Goal: Navigation & Orientation: Find specific page/section

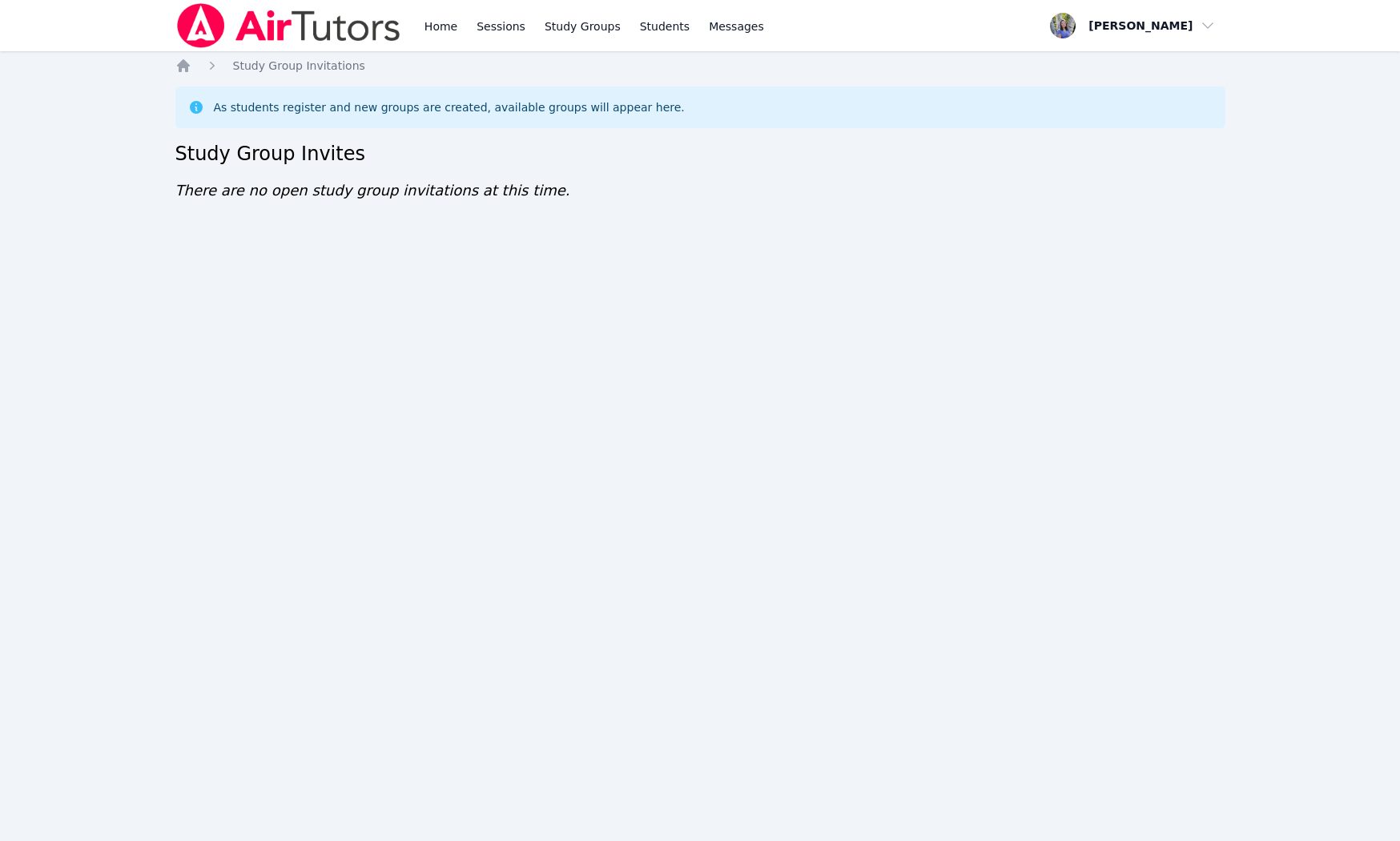
click at [190, 76] on div "Home Study Group Invitations As students register and new groups are created, a…" at bounding box center [700, 146] width 1050 height 176
click at [186, 72] on icon "Breadcrumb" at bounding box center [184, 66] width 13 height 13
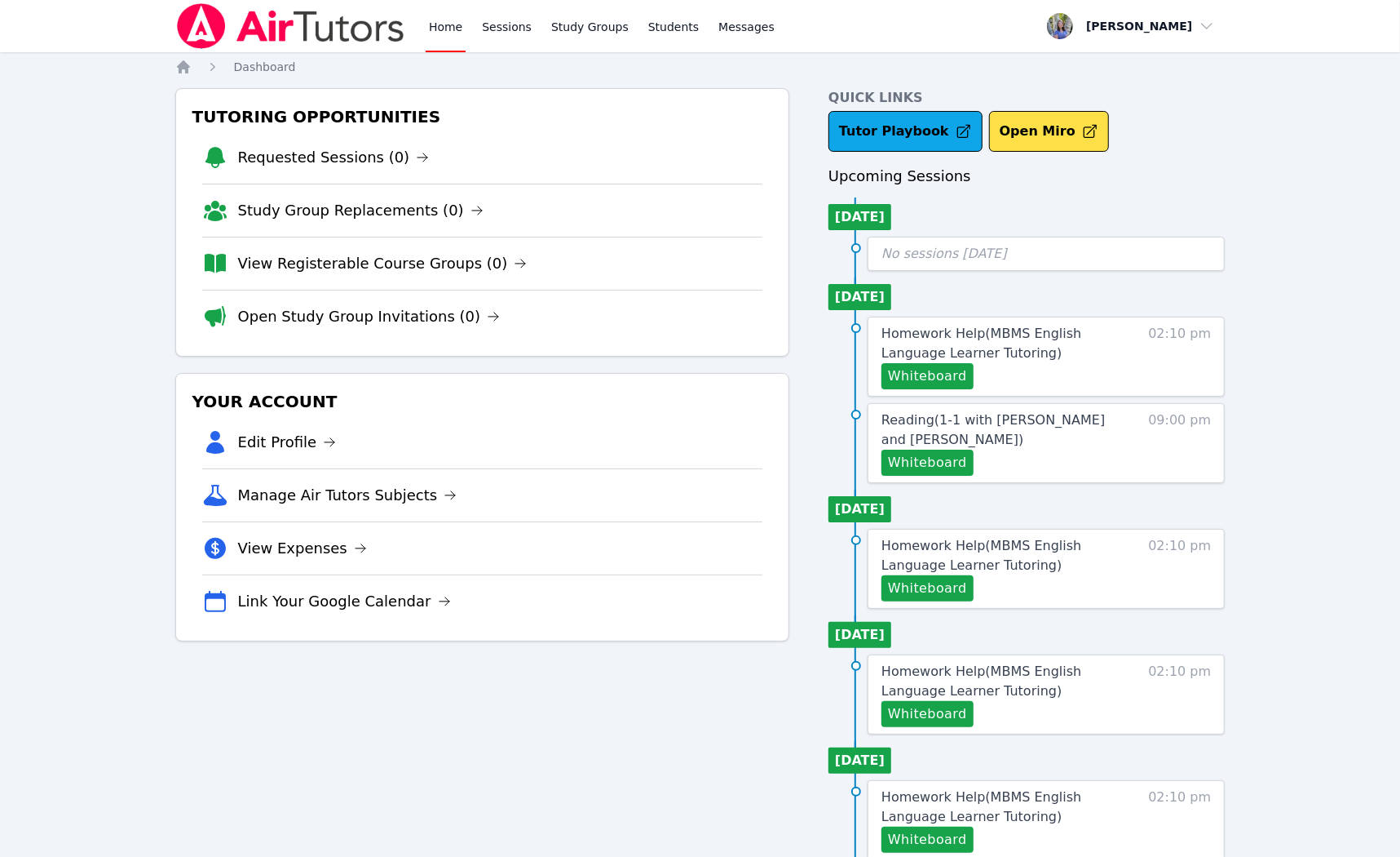
click at [450, 46] on link "Home" at bounding box center [446, 26] width 40 height 52
click at [372, 313] on link "Open Study Group Invitations (0)" at bounding box center [369, 316] width 263 height 23
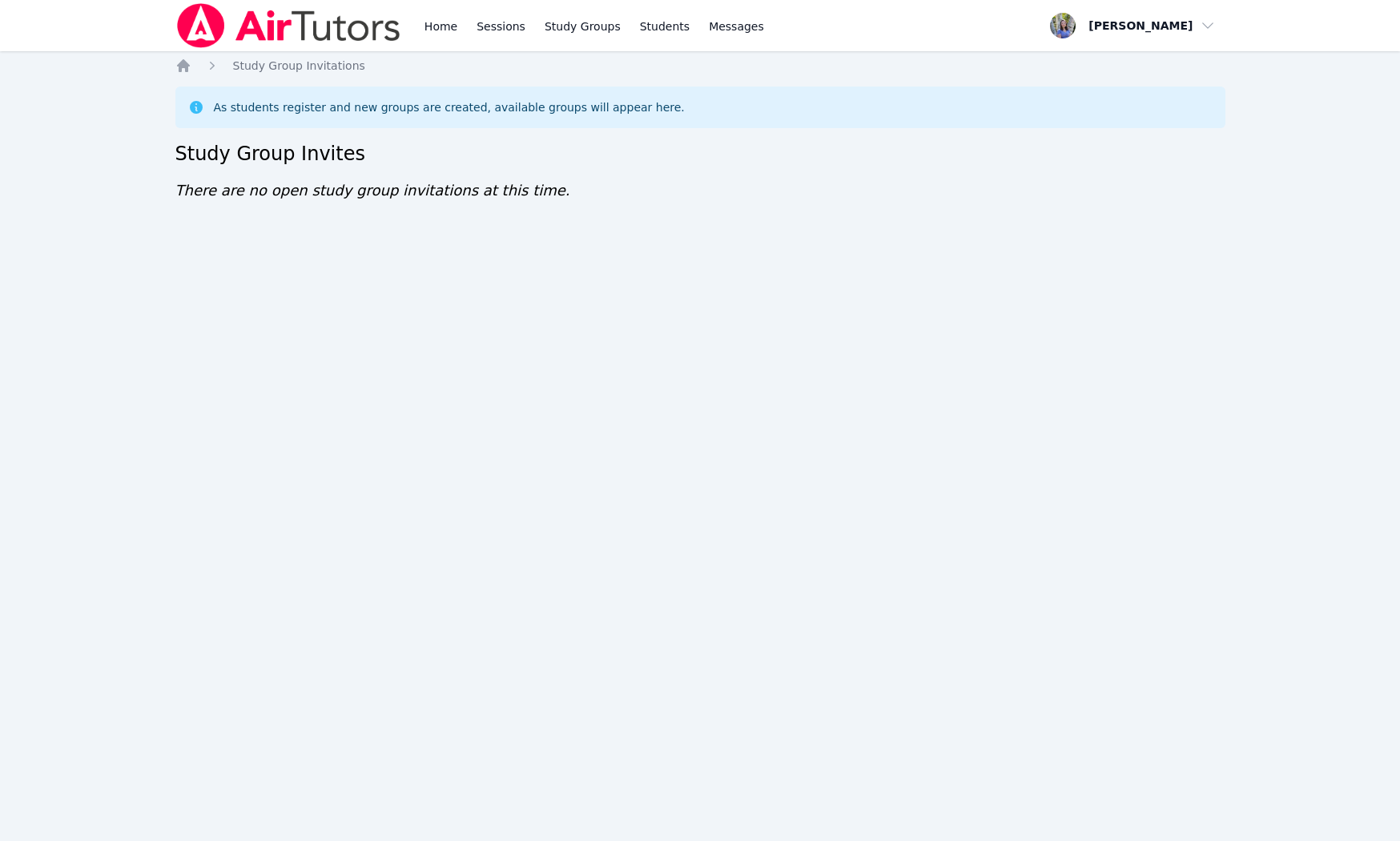
click at [1225, 148] on h2 "Study Group Invites" at bounding box center [700, 154] width 1050 height 25
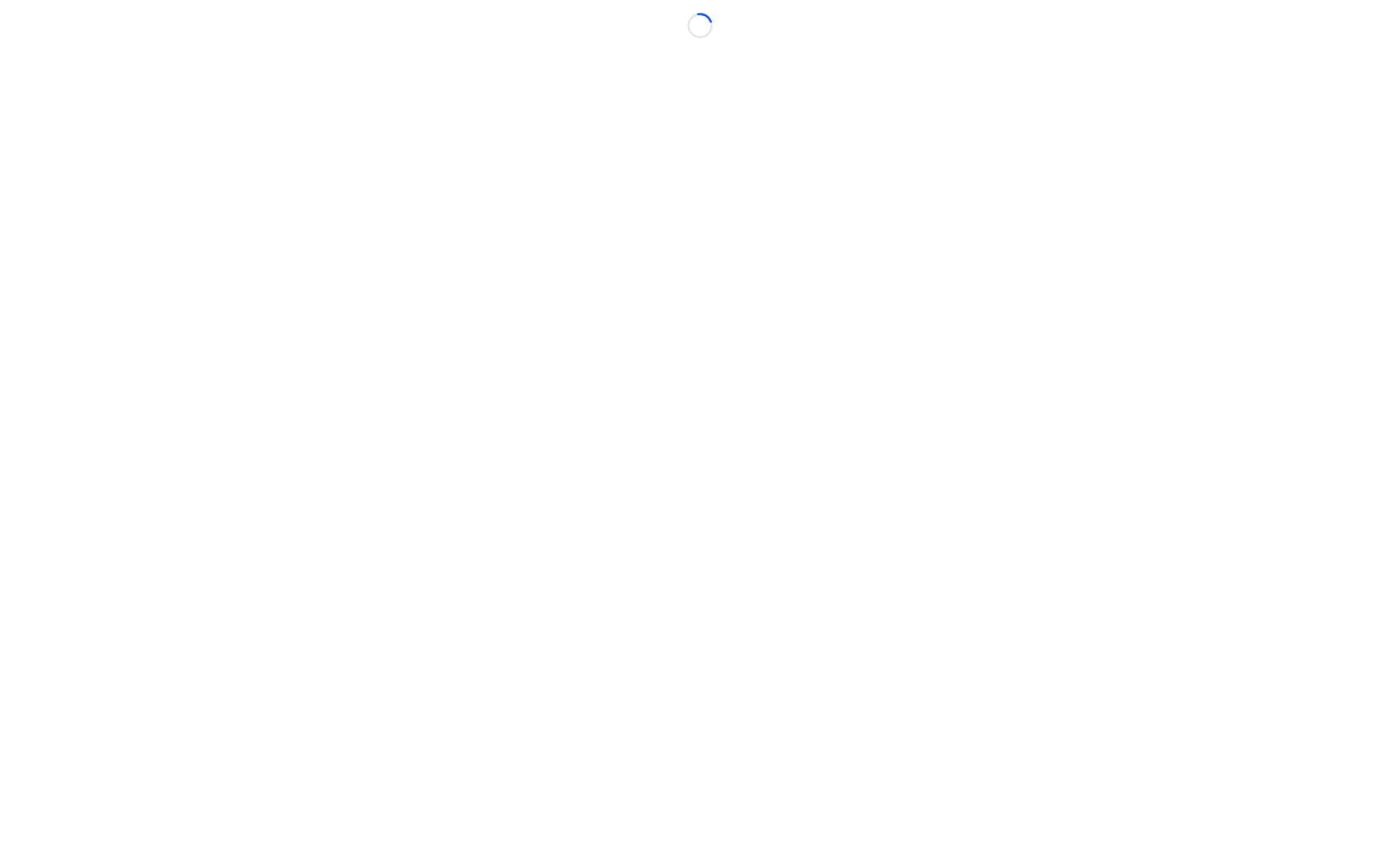
click at [1219, 131] on body "Loading..." at bounding box center [700, 420] width 1400 height 841
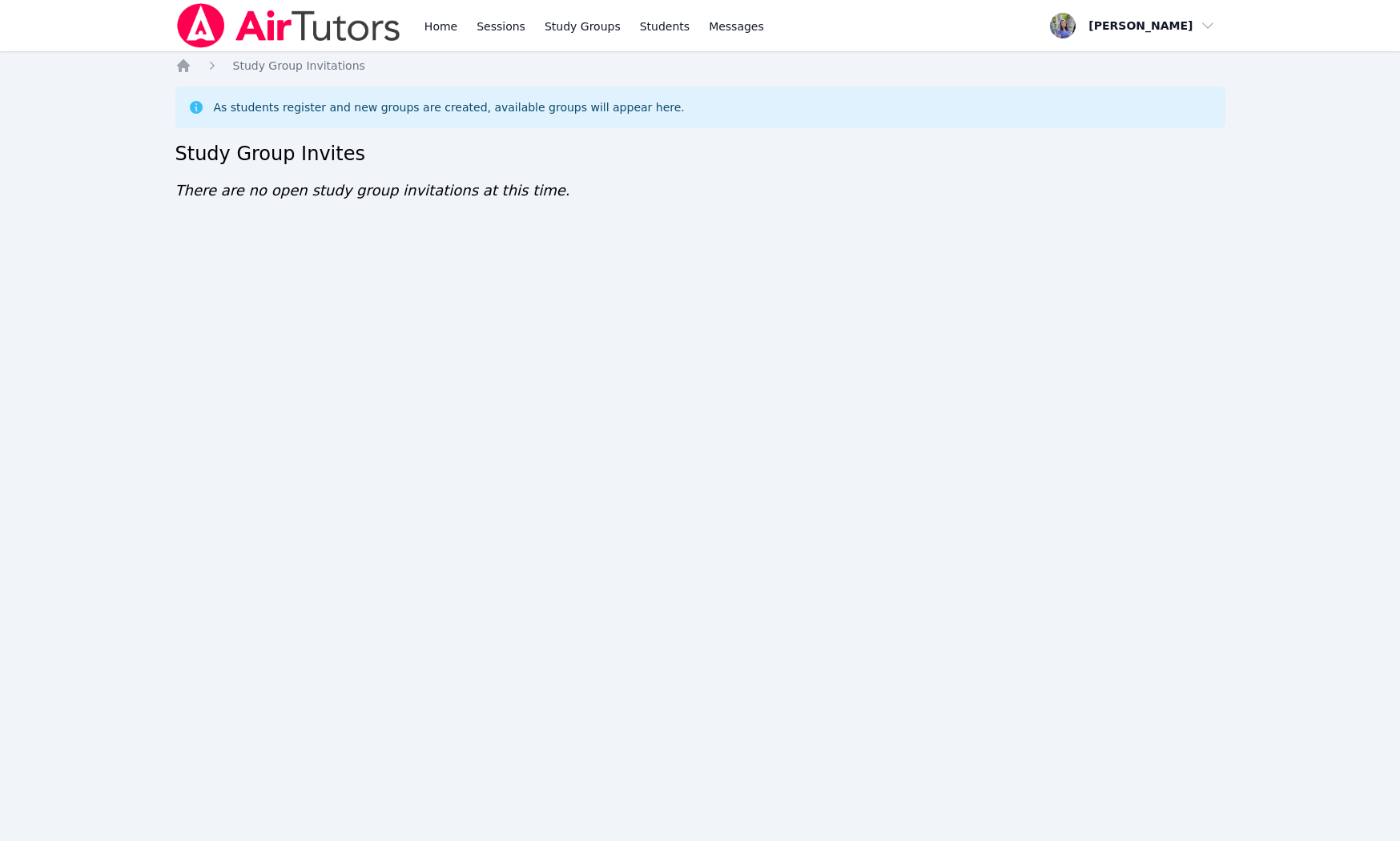
click at [199, 498] on div "Home Sessions Study Groups Students Messages Open user menu Tracie Hymer Open m…" at bounding box center [700, 420] width 1400 height 841
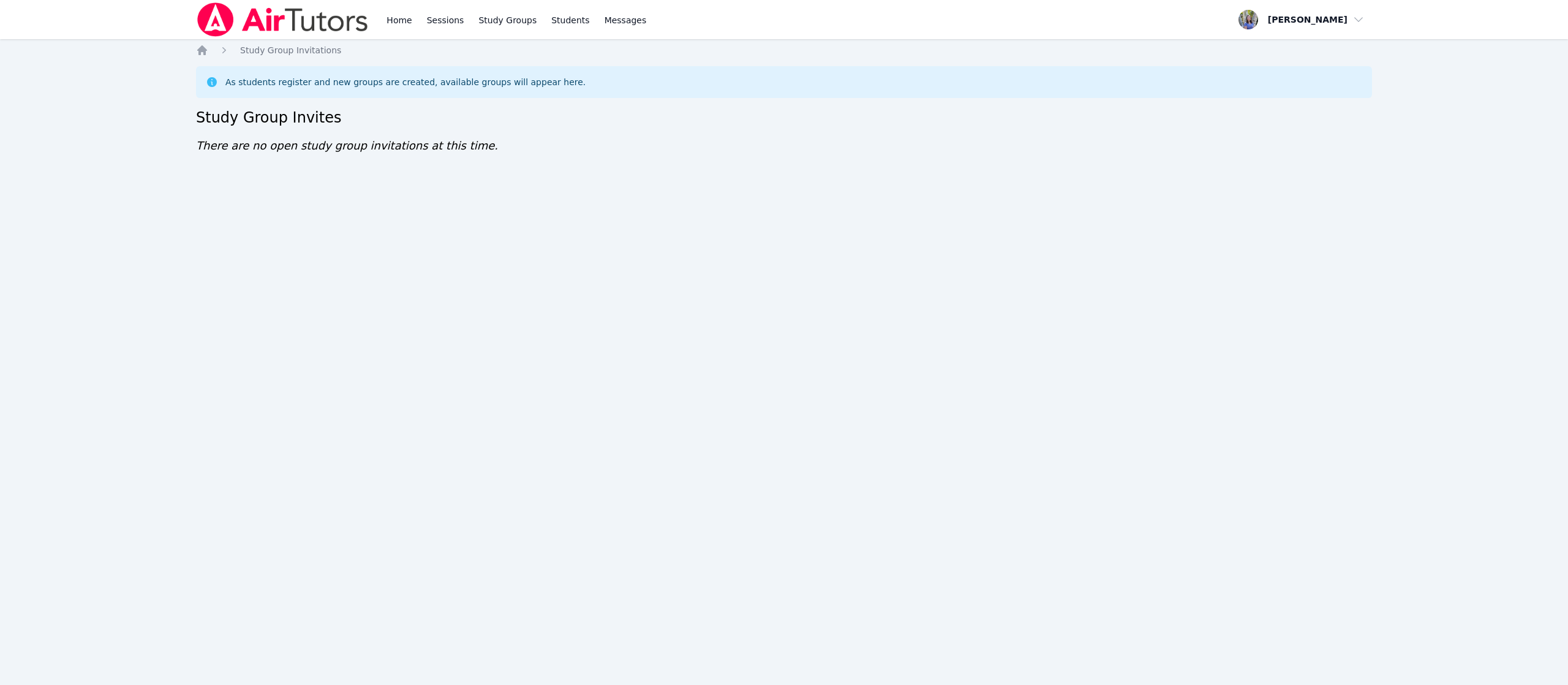
click at [398, 19] on link "Home" at bounding box center [399, 19] width 30 height 39
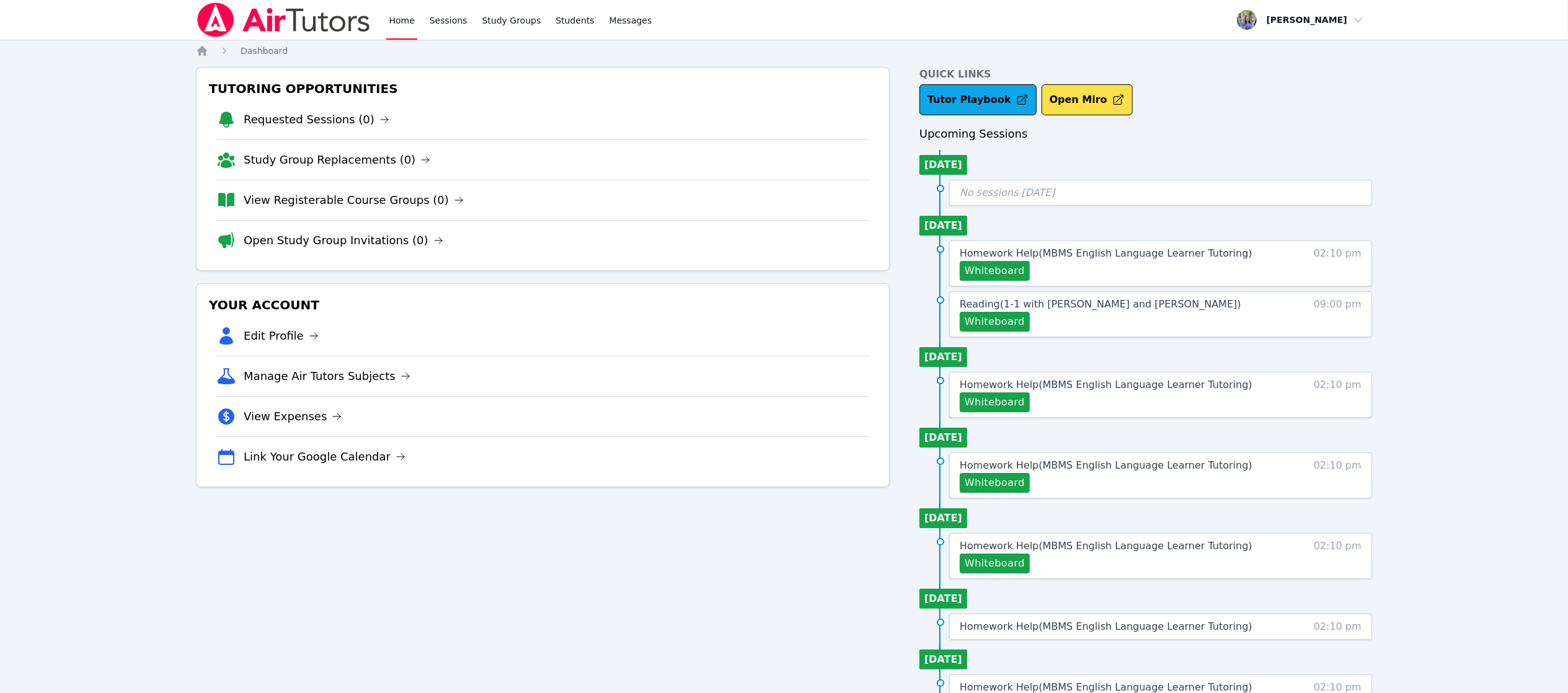
click at [261, 418] on link "View Expenses" at bounding box center [293, 416] width 98 height 17
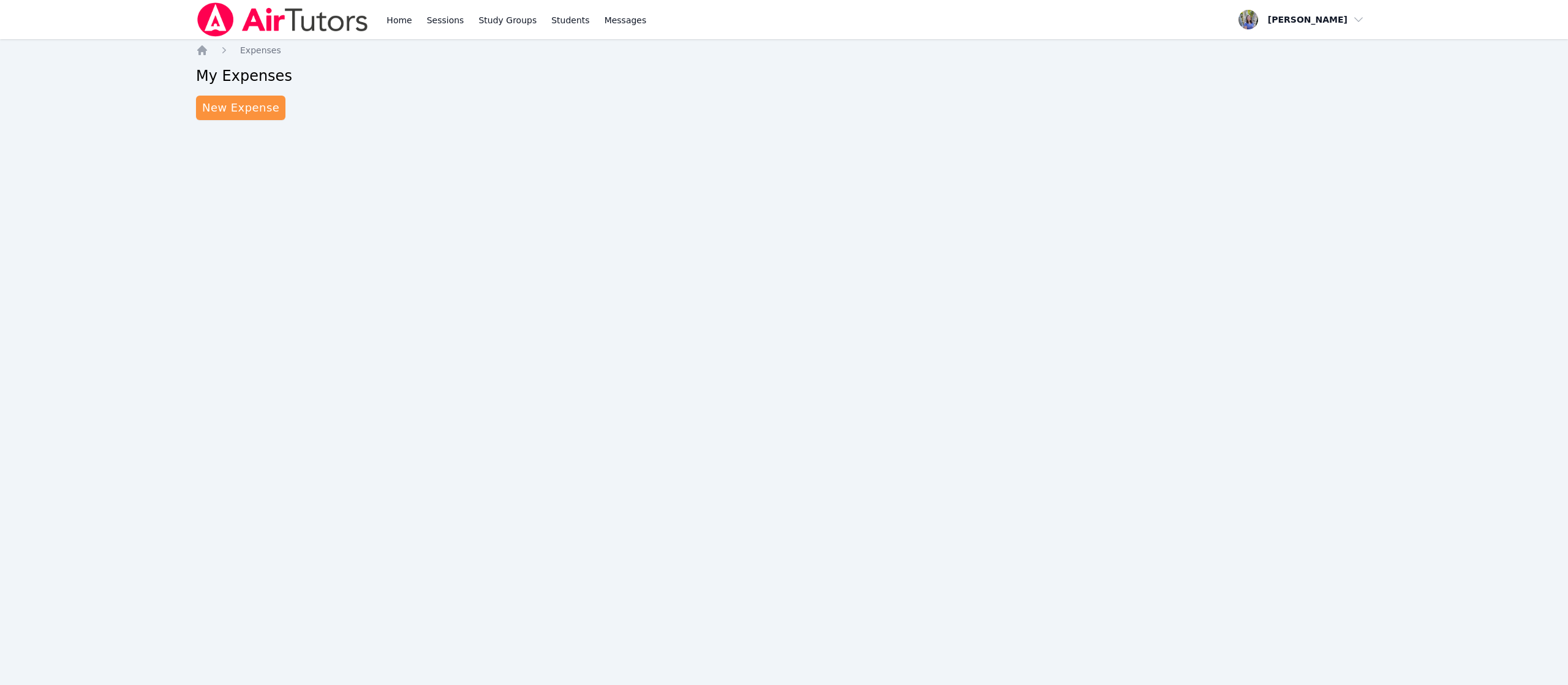
click at [226, 114] on link "New Expense" at bounding box center [241, 108] width 89 height 25
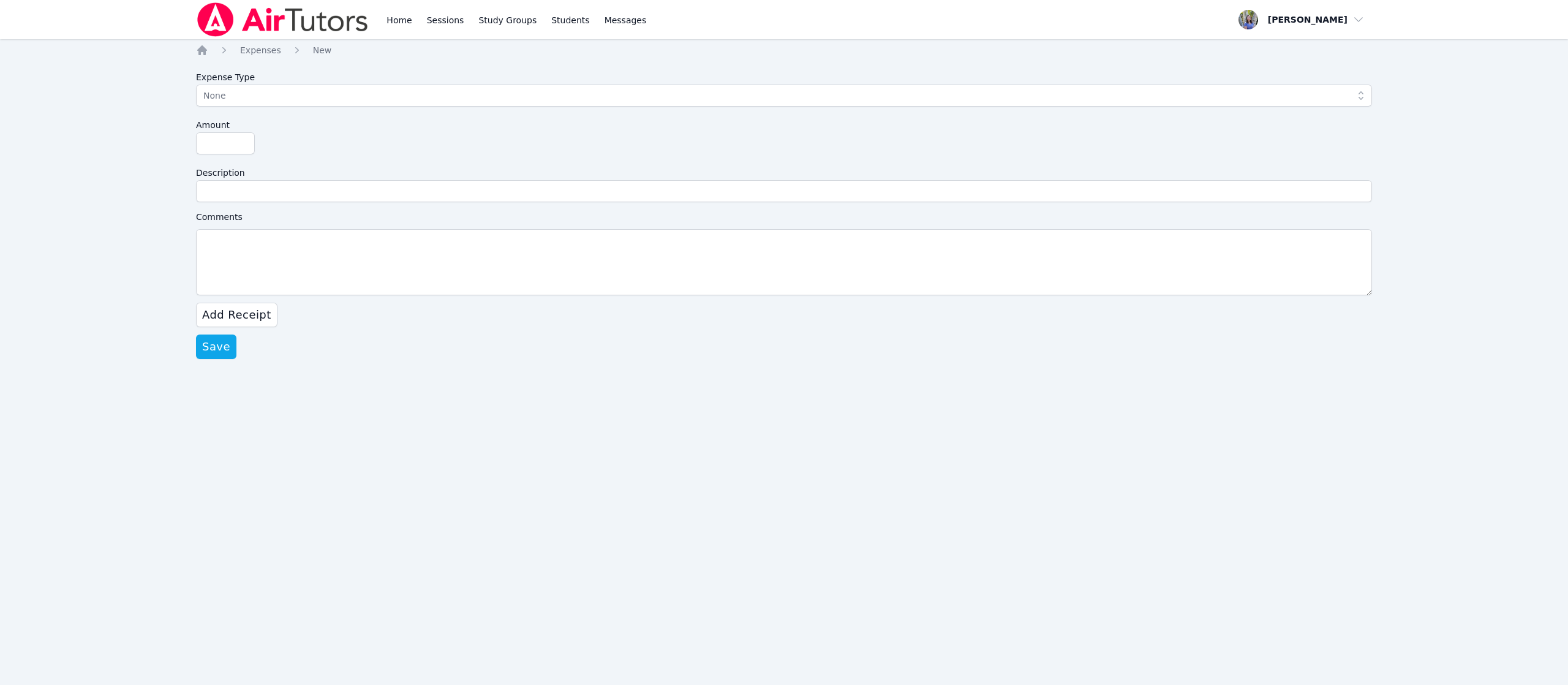
click at [388, 22] on link "Home" at bounding box center [399, 19] width 30 height 39
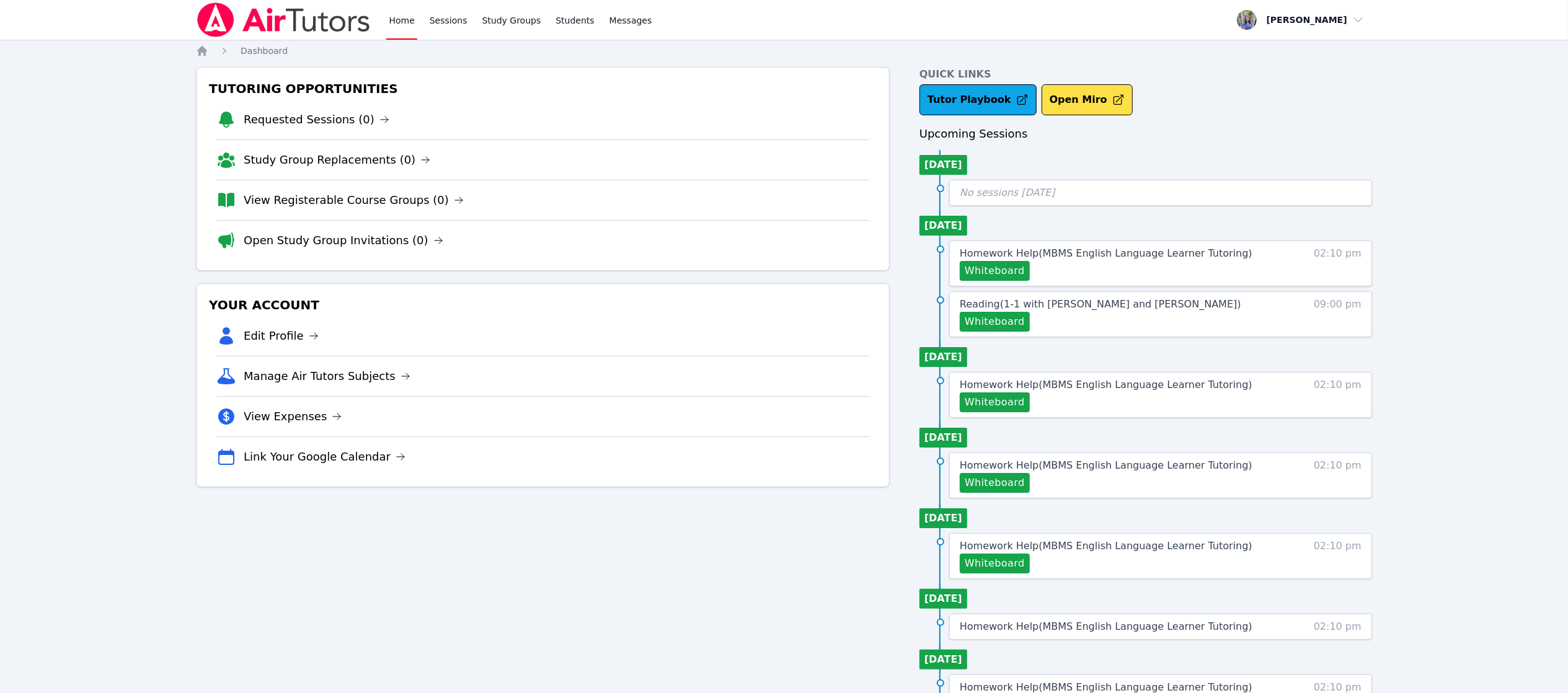
click at [355, 273] on div "Tutoring Opportunities Requested Sessions (0) Study Group Replacements (0) View…" at bounding box center [543, 477] width 694 height 821
click at [352, 246] on link "Open Study Group Invitations (0)" at bounding box center [343, 240] width 200 height 17
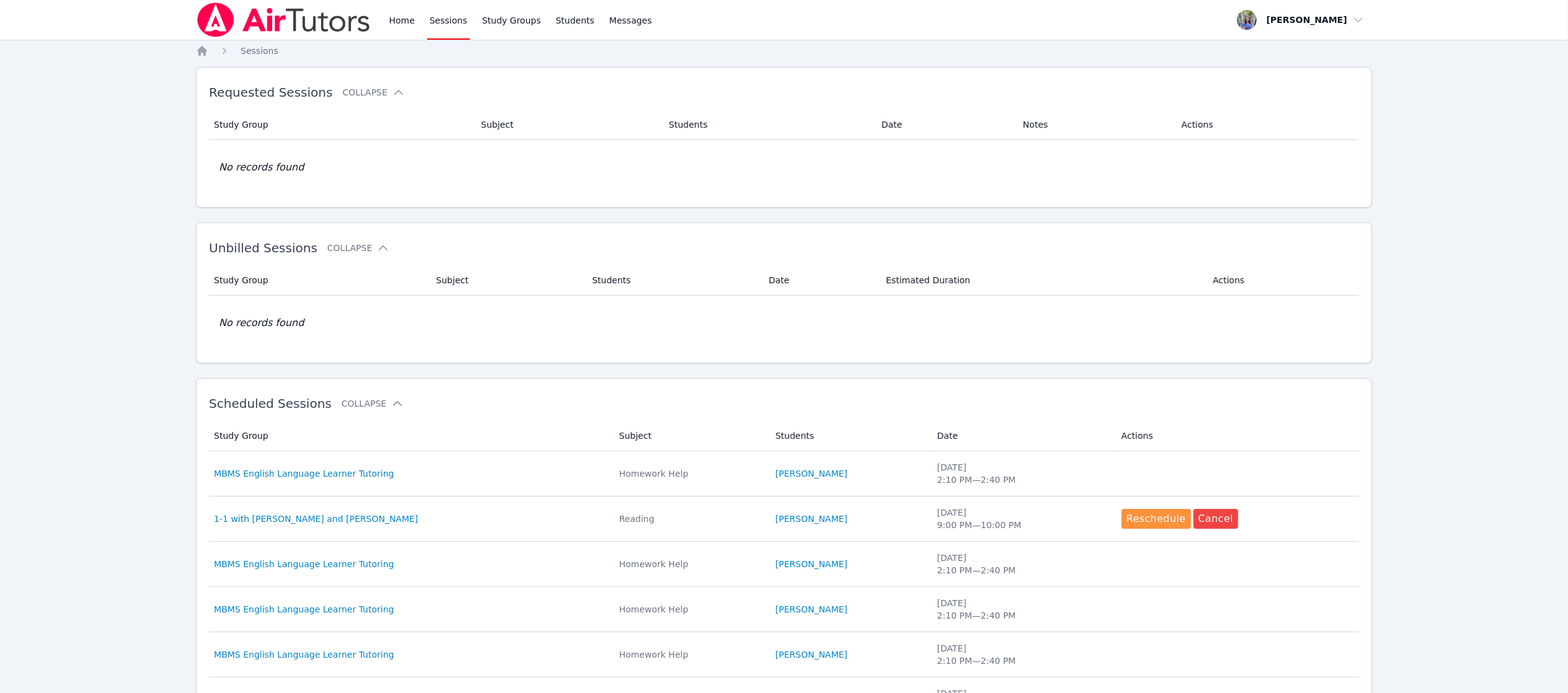
click at [401, 20] on link "Home" at bounding box center [402, 20] width 31 height 40
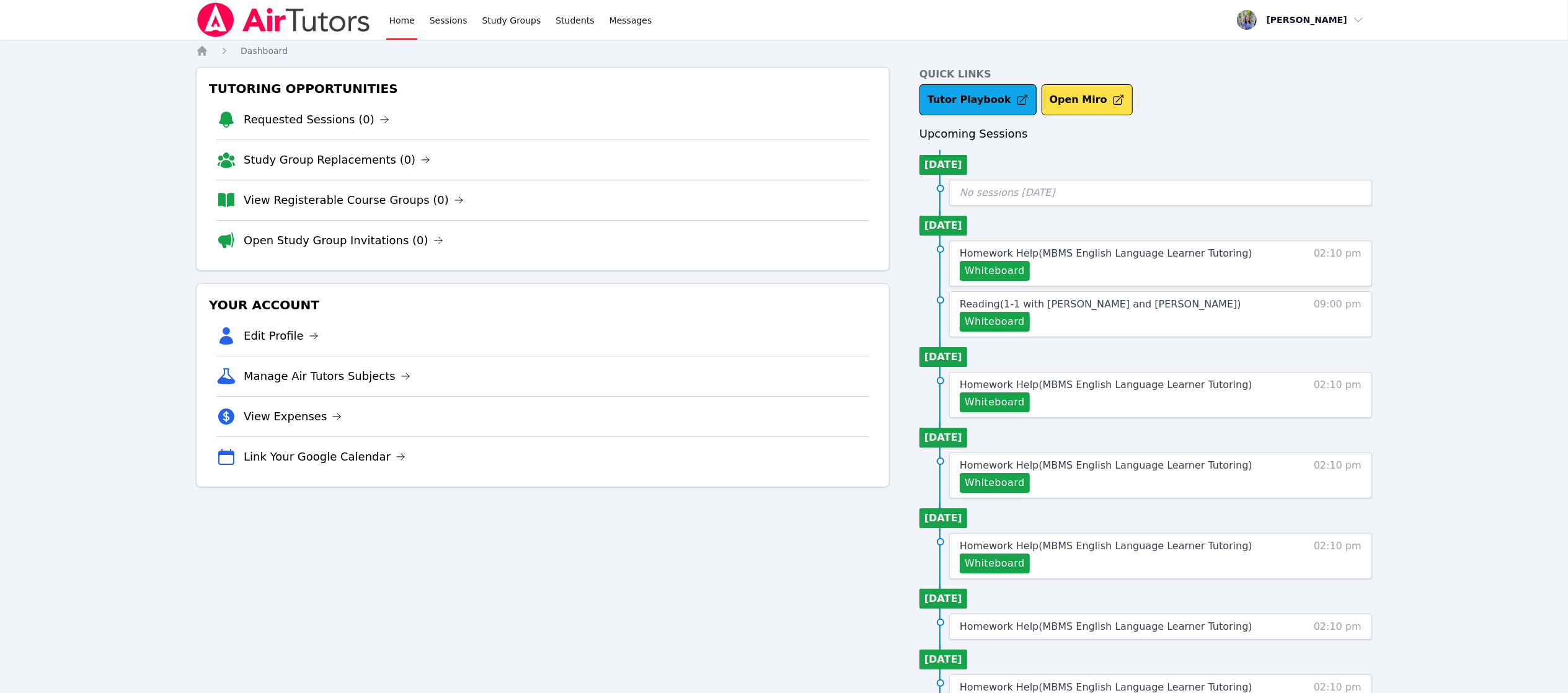
click at [449, 21] on link "Sessions" at bounding box center [448, 20] width 42 height 40
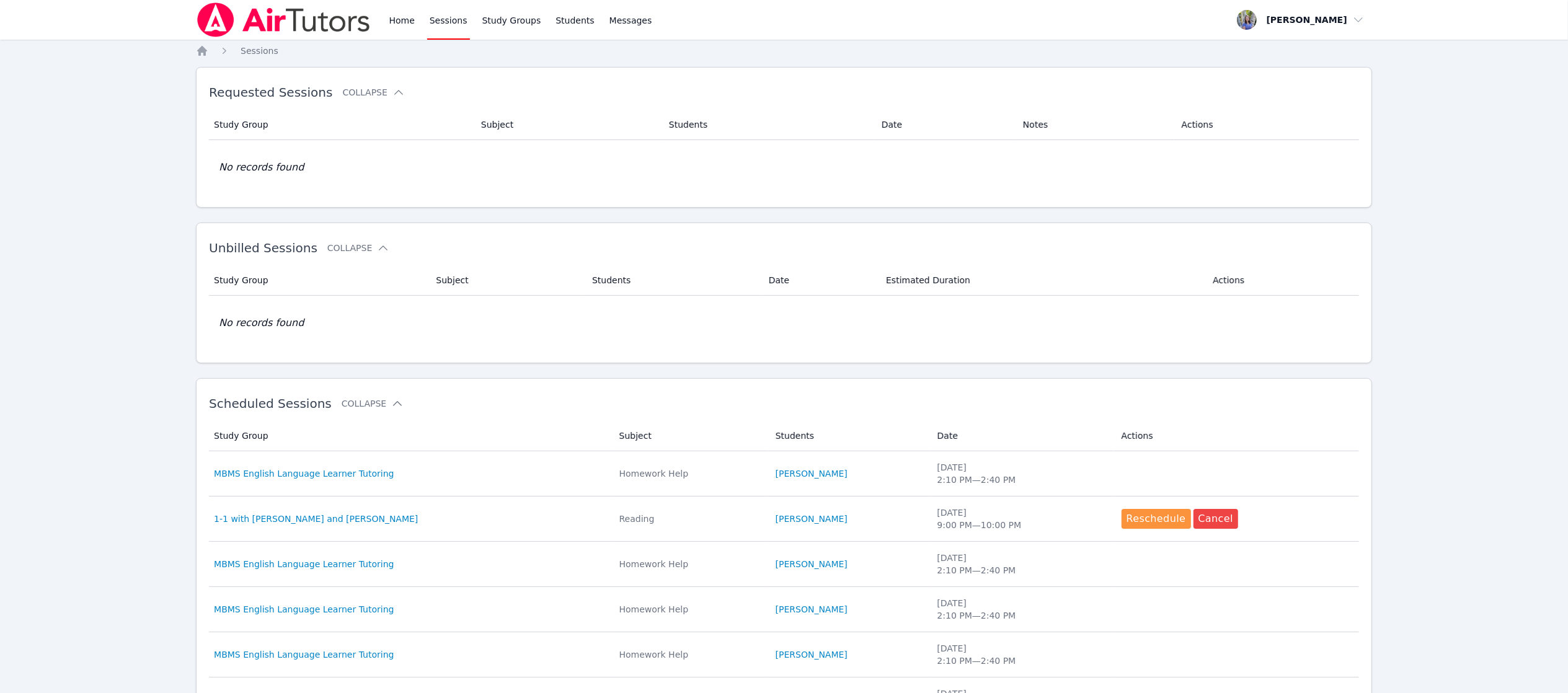
click at [514, 20] on link "Study Groups" at bounding box center [512, 20] width 64 height 40
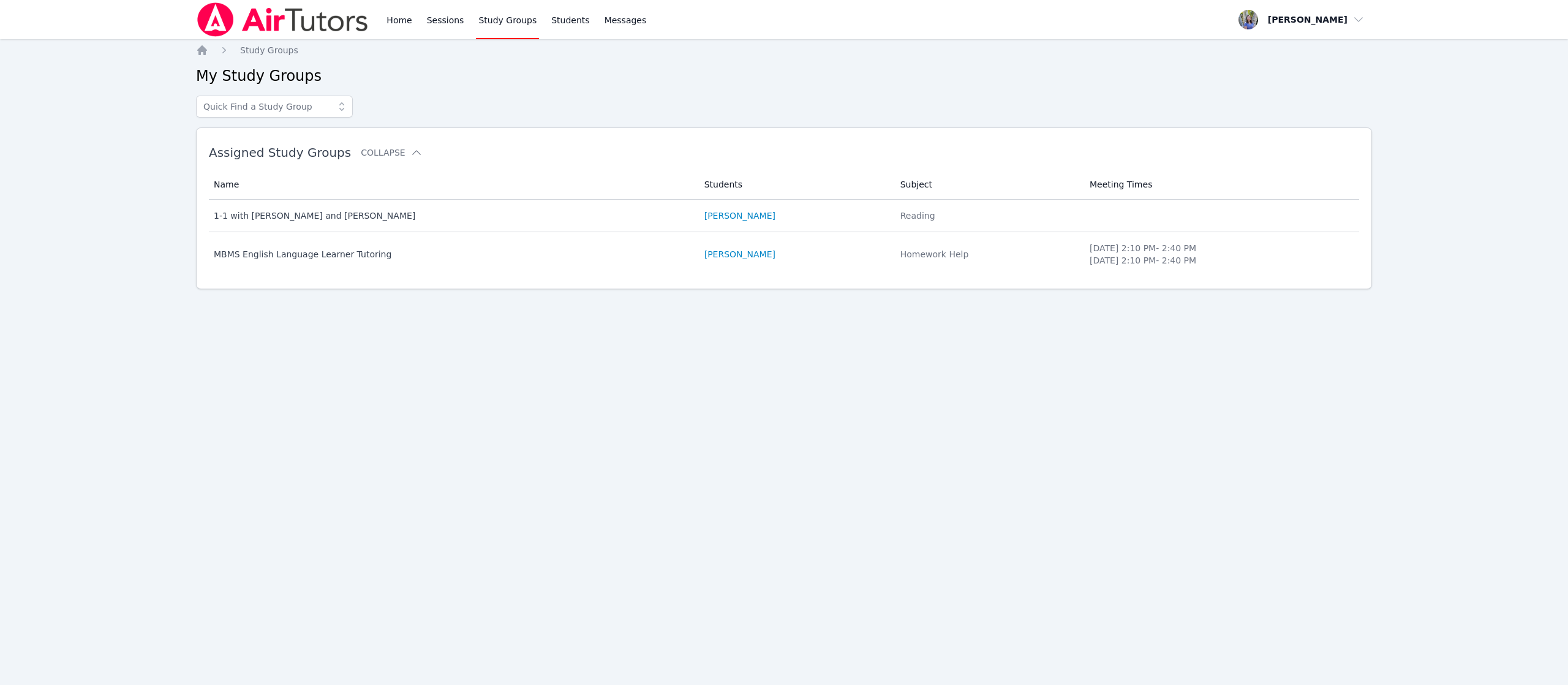
click at [398, 19] on link "Home" at bounding box center [399, 19] width 30 height 39
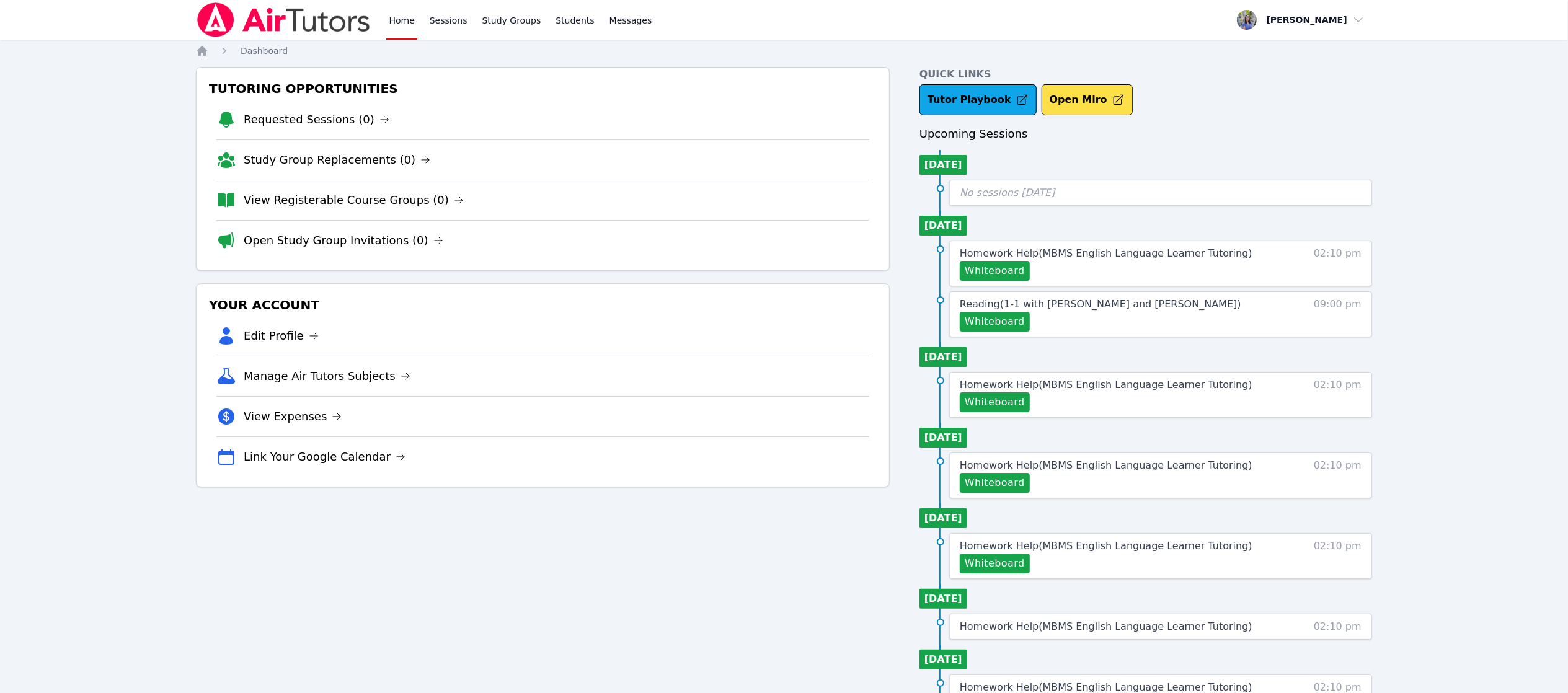
click at [963, 100] on link "Tutor Playbook" at bounding box center [978, 100] width 117 height 31
click at [371, 240] on link "Open Study Group Invitations (0)" at bounding box center [343, 240] width 200 height 17
